Goal: Information Seeking & Learning: Understand process/instructions

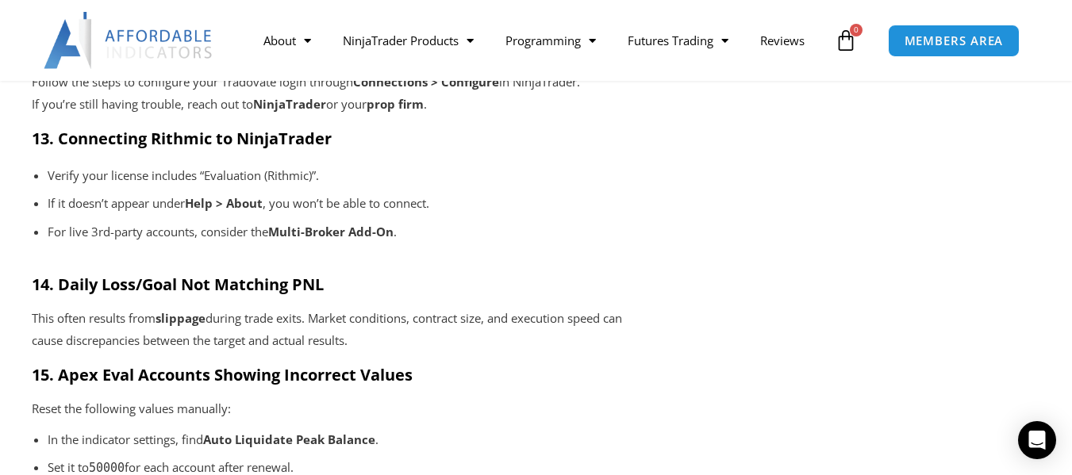
scroll to position [2289, 0]
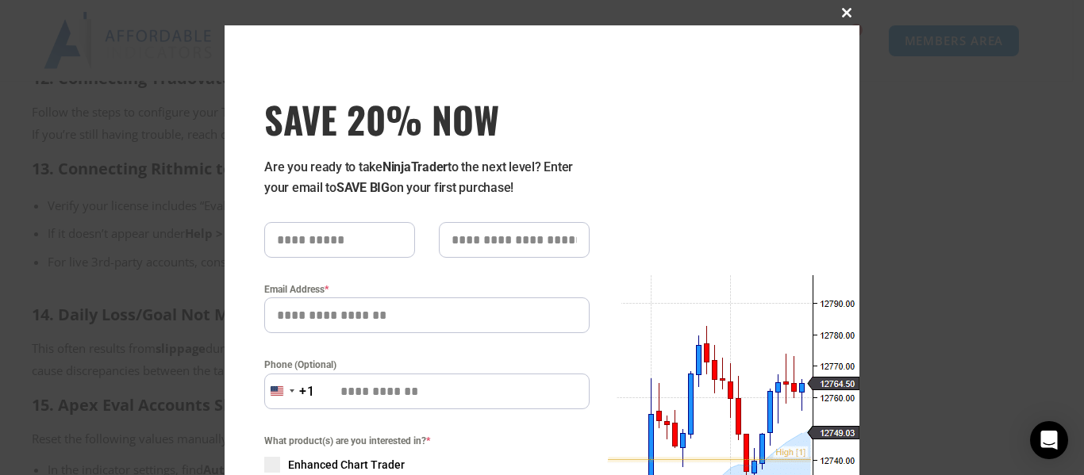
click at [844, 5] on button "Close this module" at bounding box center [846, 12] width 25 height 25
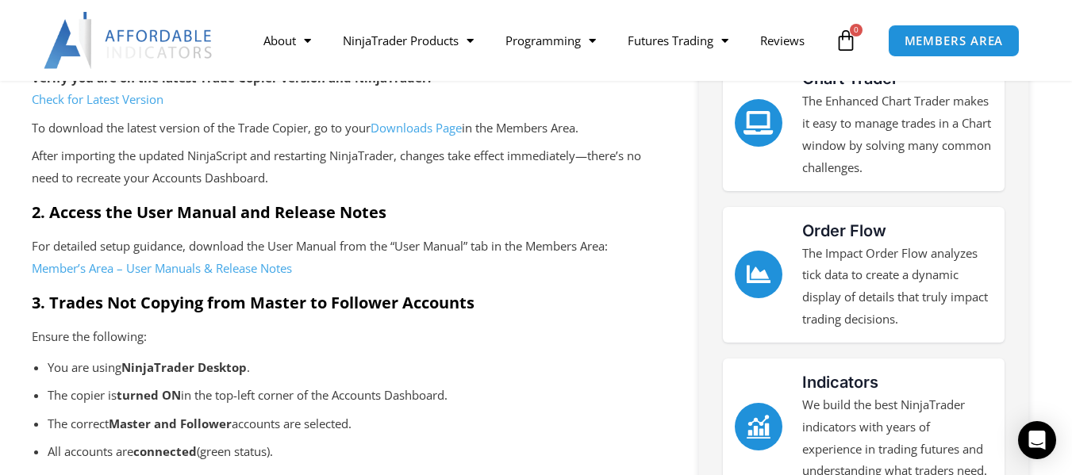
scroll to position [573, 0]
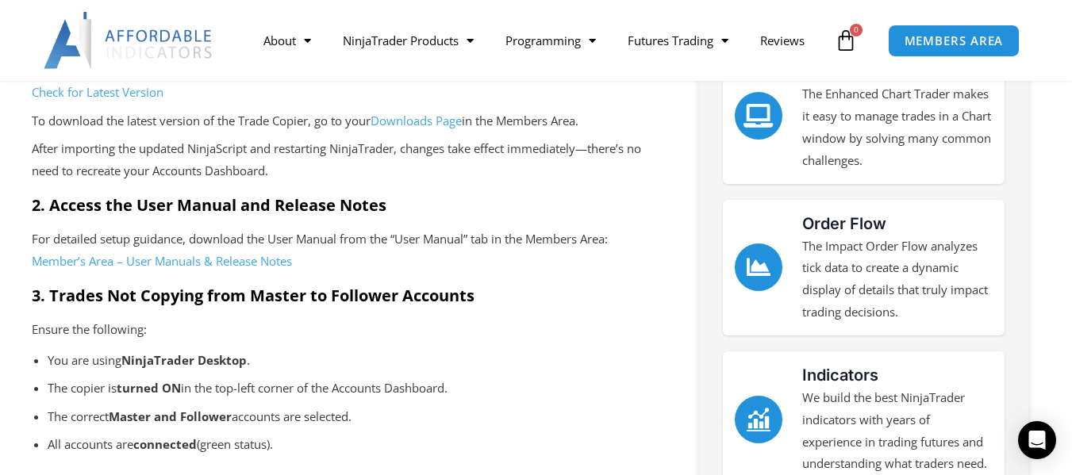
click at [198, 267] on link "Member’s Area – User Manuals & Release Notes" at bounding box center [162, 261] width 260 height 16
click at [202, 262] on link "Member’s Area – User Manuals & Release Notes" at bounding box center [162, 261] width 260 height 16
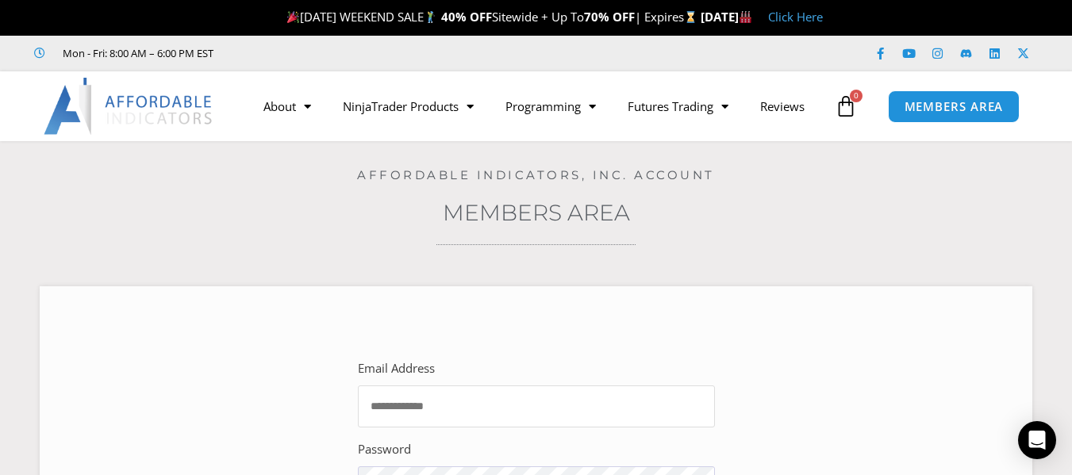
type input "**********"
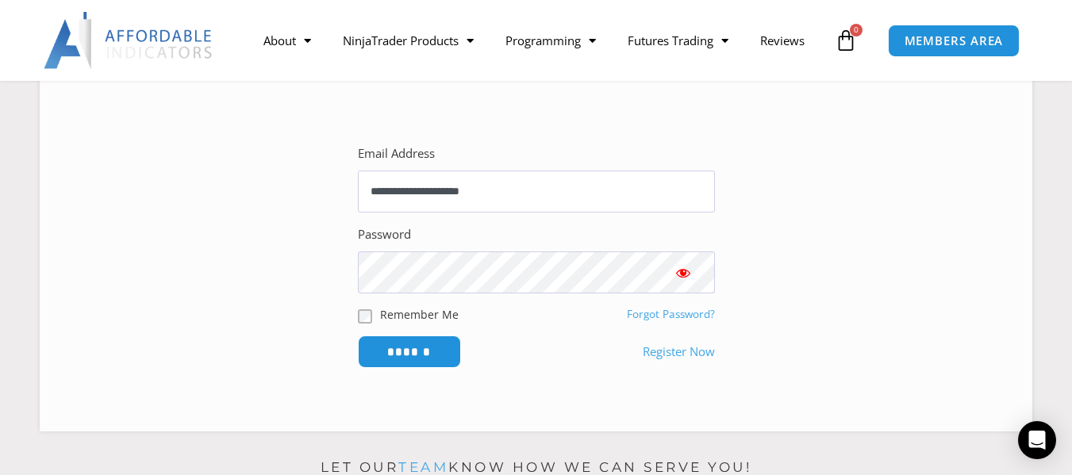
scroll to position [225, 0]
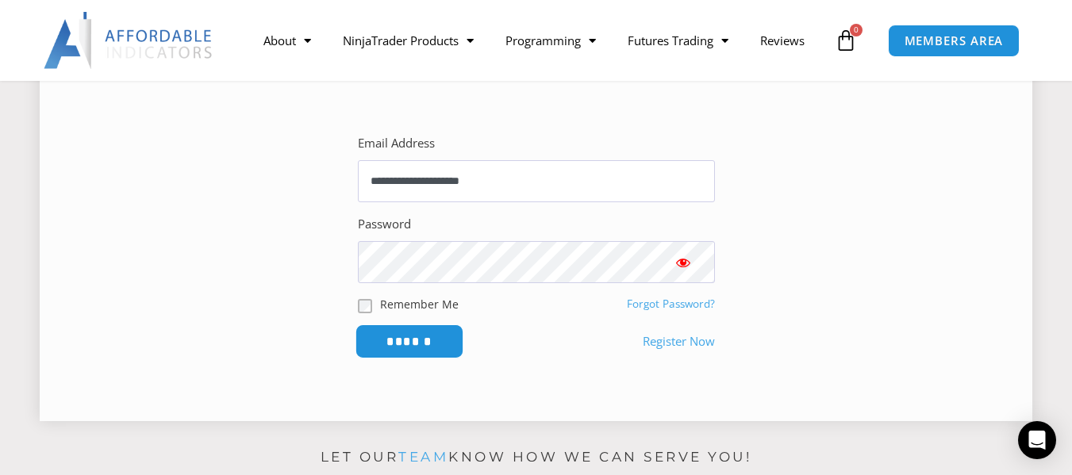
click at [433, 344] on input "******" at bounding box center [409, 342] width 109 height 34
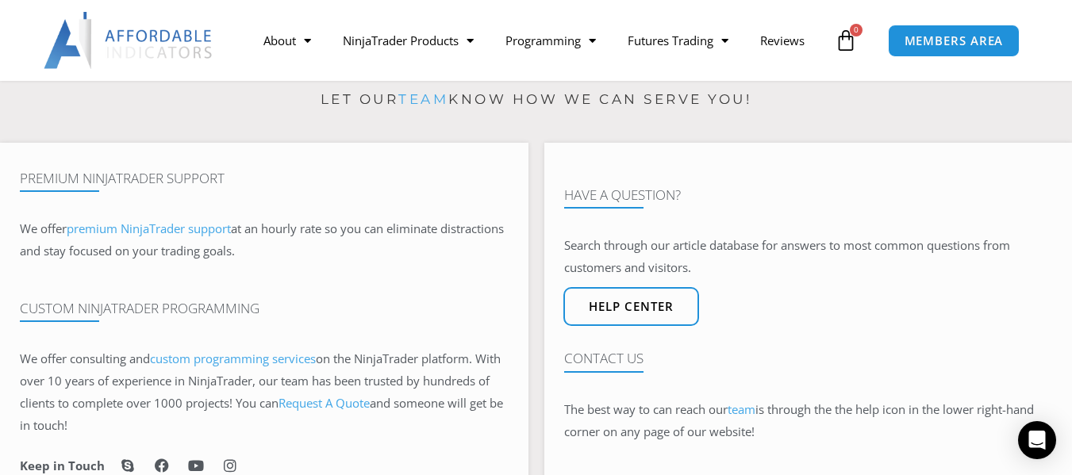
scroll to position [869, 0]
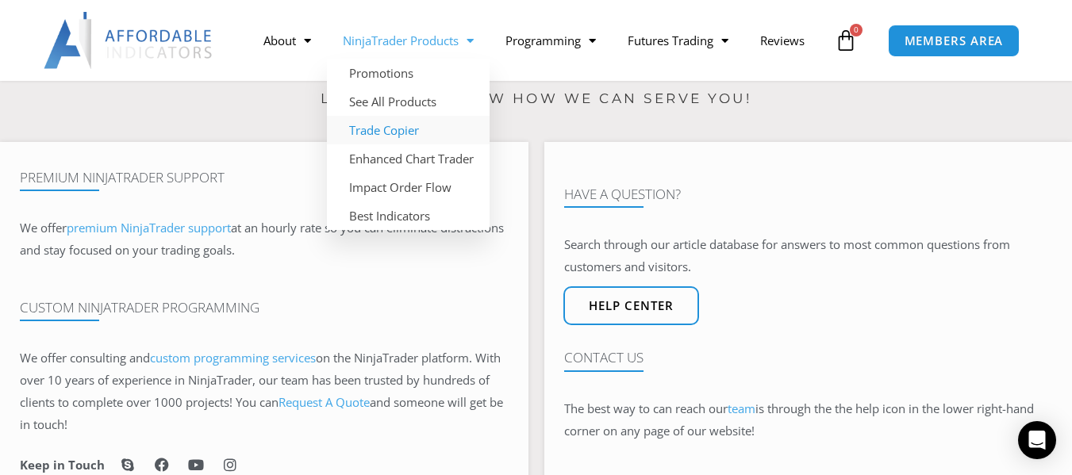
click at [383, 143] on link "Trade Copier" at bounding box center [408, 130] width 163 height 29
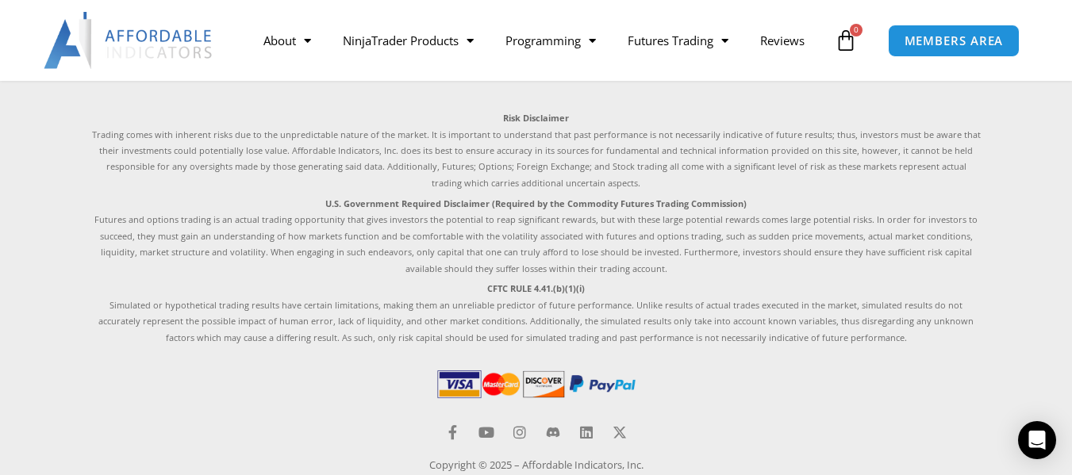
scroll to position [4224, 0]
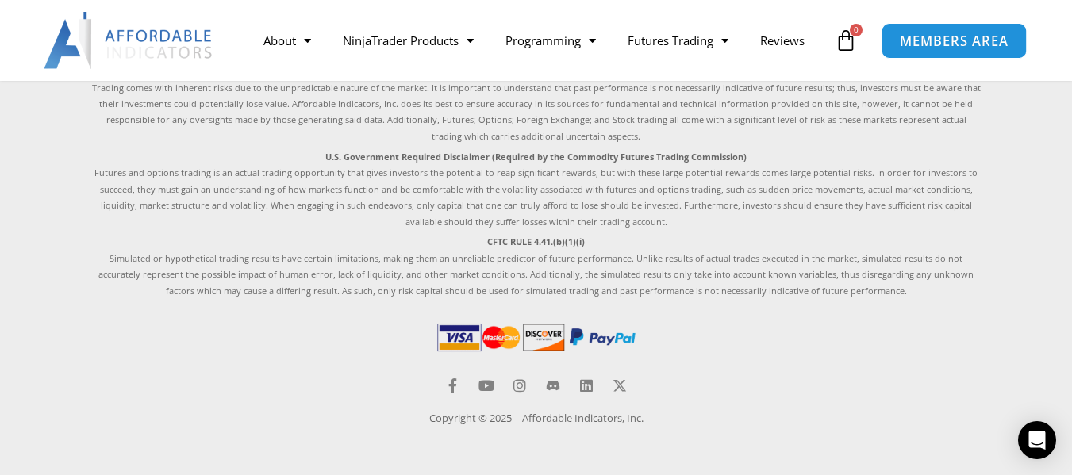
click at [949, 34] on span "MEMBERS AREA" at bounding box center [953, 40] width 109 height 13
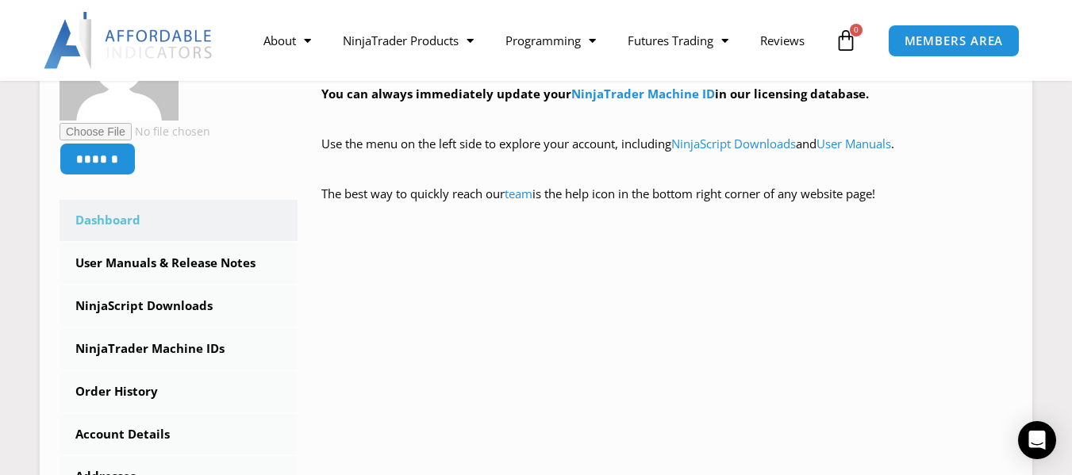
scroll to position [362, 0]
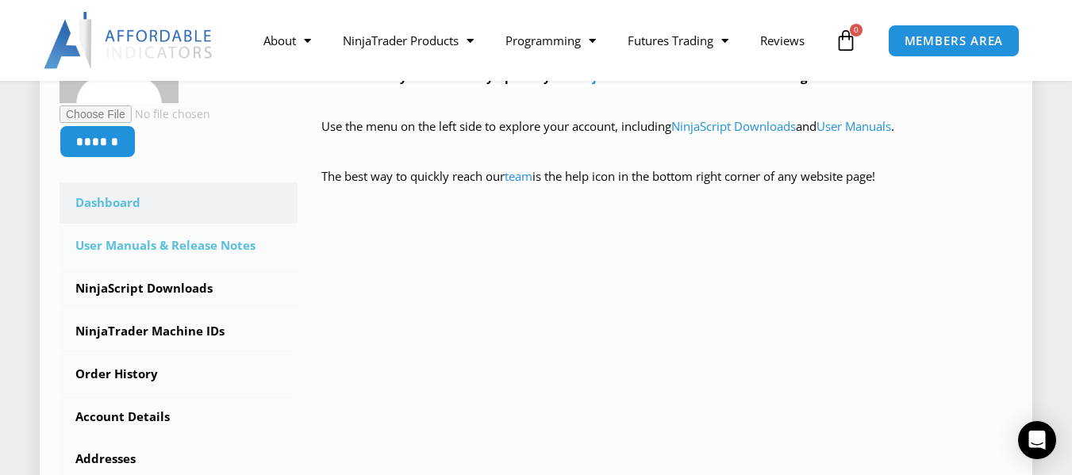
click at [232, 250] on link "User Manuals & Release Notes" at bounding box center [179, 245] width 238 height 41
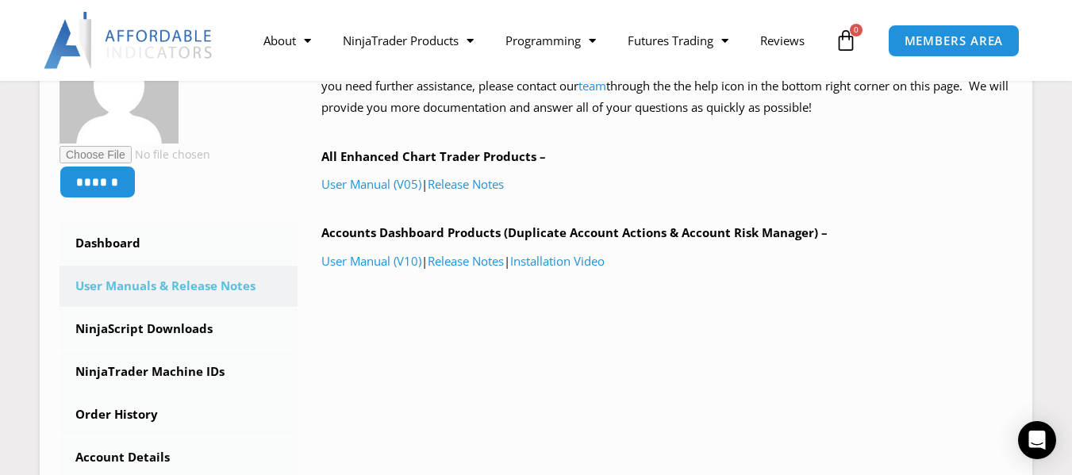
scroll to position [302, 0]
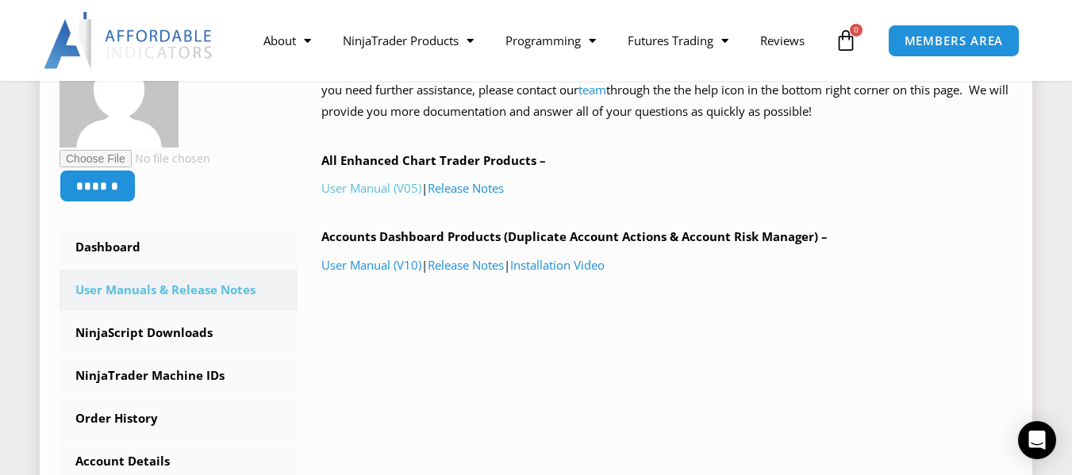
click at [410, 188] on link "User Manual (V05)" at bounding box center [371, 188] width 100 height 16
click at [394, 269] on link "User Manual (V10)" at bounding box center [371, 265] width 100 height 16
click at [484, 188] on link "Release Notes" at bounding box center [466, 188] width 76 height 16
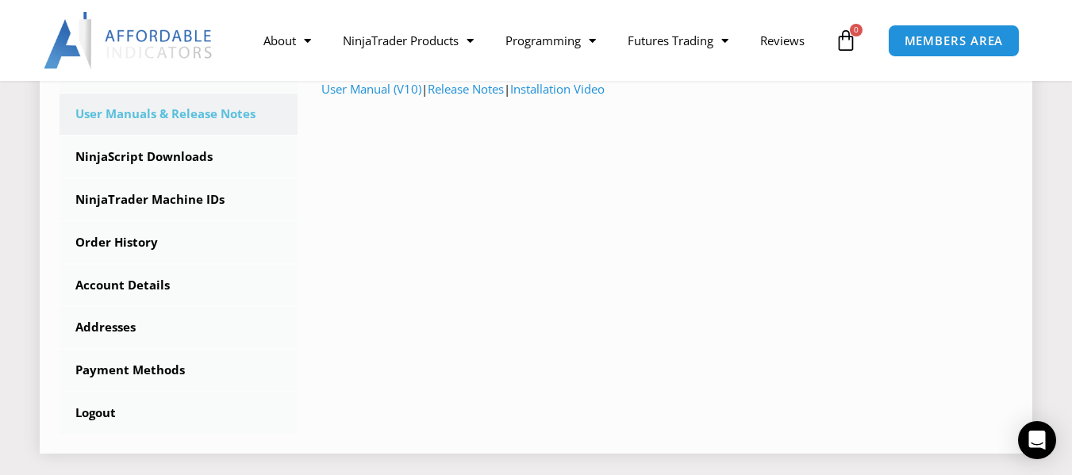
scroll to position [479, 0]
click at [136, 287] on link "Account Details" at bounding box center [179, 284] width 238 height 41
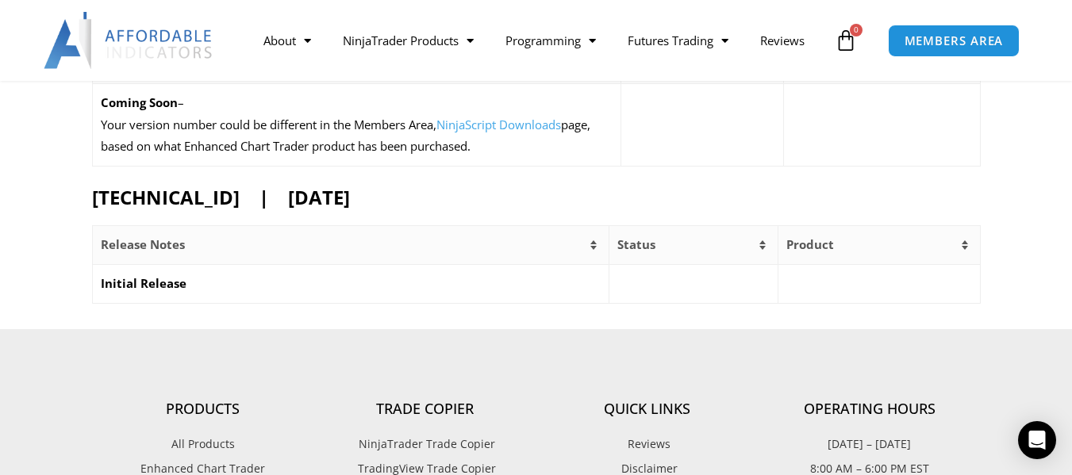
scroll to position [739, 0]
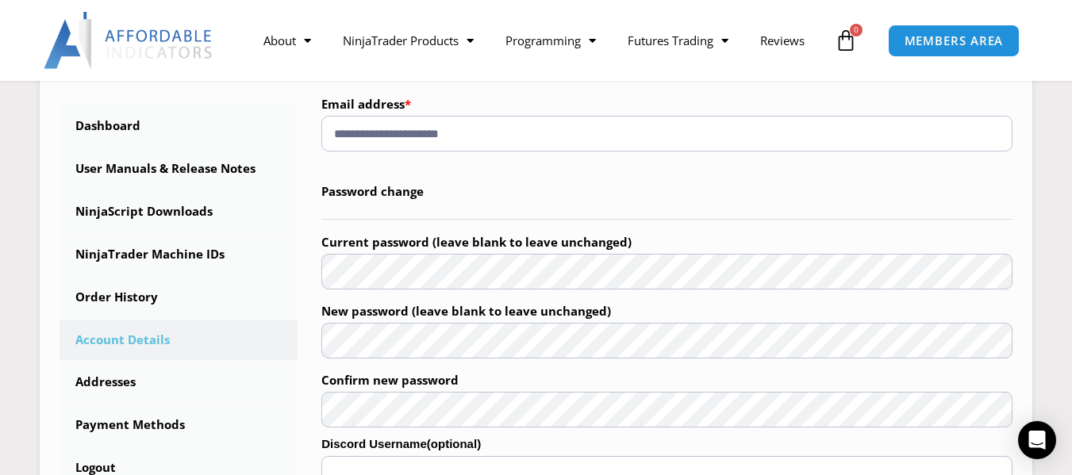
scroll to position [403, 0]
